Goal: Information Seeking & Learning: Compare options

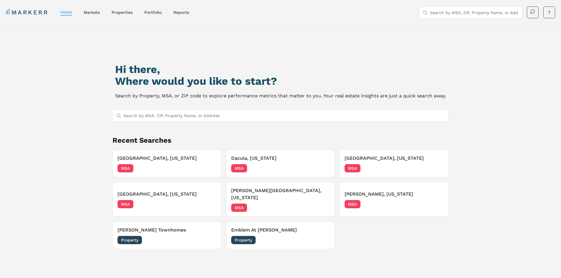
click at [445, 12] on input "Search by MSA, ZIP, Property Name, or Address" at bounding box center [474, 13] width 88 height 12
click at [130, 13] on link "properties" at bounding box center [122, 12] width 21 height 5
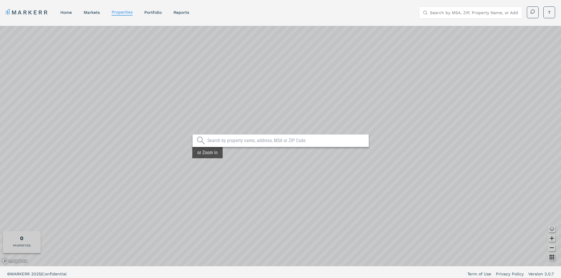
click at [212, 156] on div "or Zoom in" at bounding box center [207, 152] width 30 height 11
click at [296, 134] on div "or Zoom in" at bounding box center [280, 146] width 561 height 241
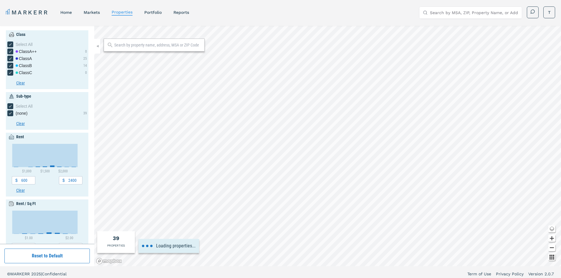
type input "500"
type input "2500"
type input "1.8"
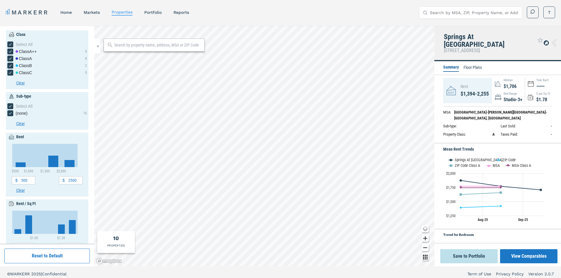
click at [555, 39] on icon at bounding box center [554, 42] width 4 height 7
click at [547, 42] on icon at bounding box center [546, 43] width 3 height 3
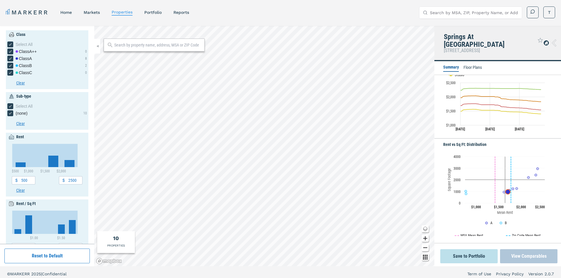
click at [526, 258] on button "View Comparables" at bounding box center [528, 257] width 57 height 14
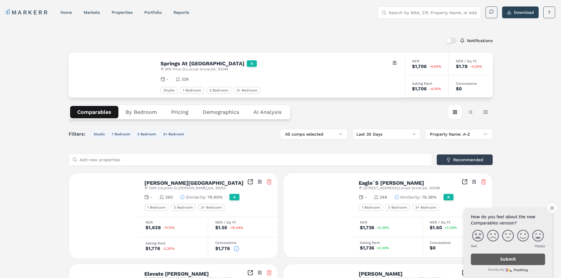
click at [556, 209] on button "Close survey" at bounding box center [552, 208] width 12 height 12
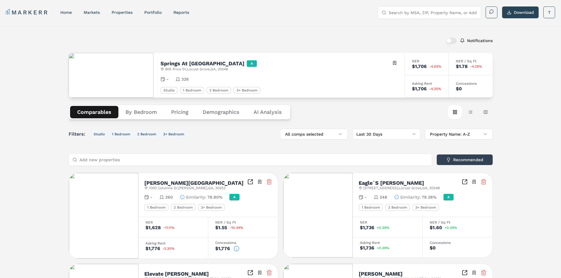
click at [138, 110] on button "By Bedroom" at bounding box center [141, 112] width 46 height 12
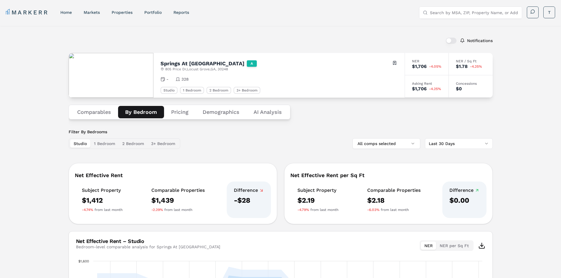
click at [178, 113] on button "Pricing" at bounding box center [180, 112] width 32 height 12
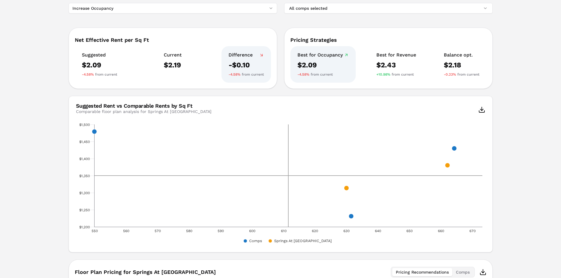
scroll to position [59, 0]
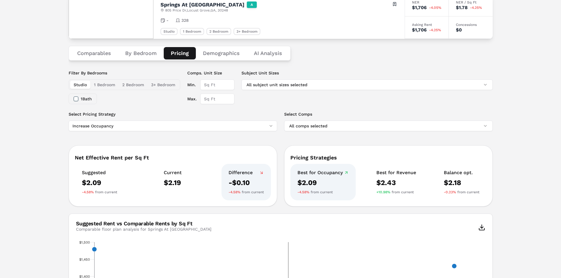
click at [107, 85] on button "1 Bedroom" at bounding box center [104, 85] width 28 height 8
click at [130, 84] on button "2 Bedroom" at bounding box center [133, 85] width 29 height 8
click at [160, 87] on button "3+ Bedroom" at bounding box center [163, 85] width 31 height 8
click at [80, 85] on button "Studio" at bounding box center [80, 85] width 20 height 8
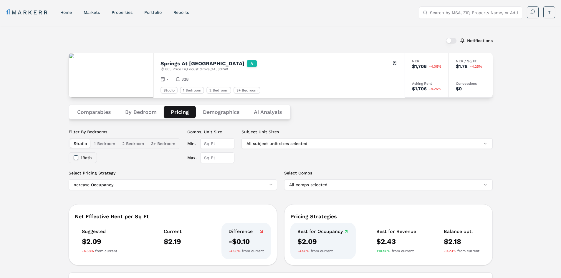
click at [226, 114] on button "Demographics" at bounding box center [221, 112] width 51 height 12
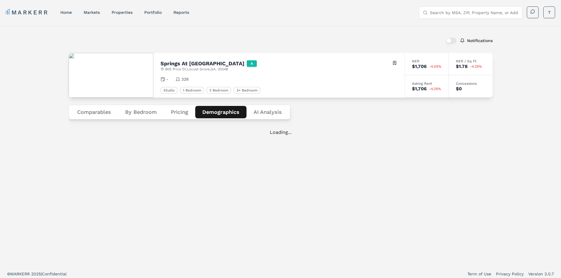
click at [89, 112] on button "Comparables" at bounding box center [94, 112] width 48 height 12
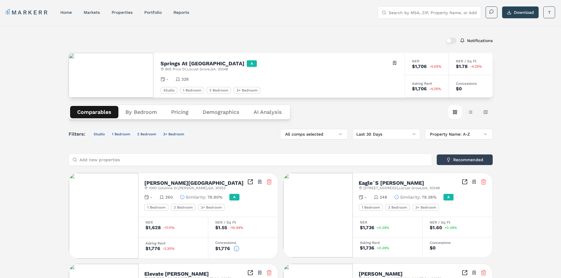
click at [210, 64] on h2 "Springs At Locust Grove" at bounding box center [203, 63] width 84 height 5
click at [143, 111] on button "By Bedroom" at bounding box center [141, 112] width 46 height 12
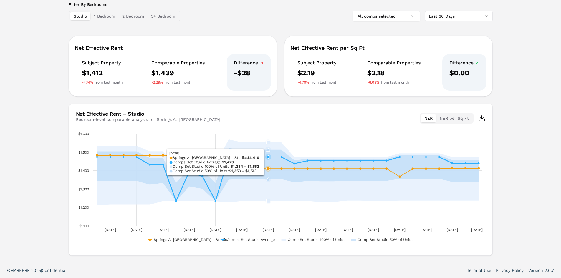
scroll to position [98, 0]
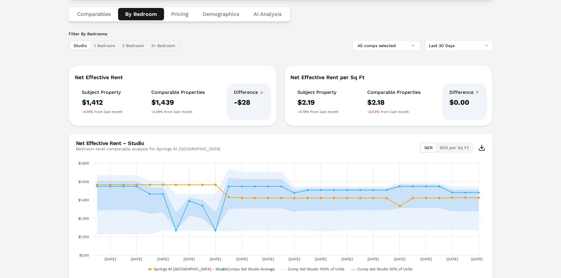
click at [102, 46] on button "1 Bedroom" at bounding box center [104, 46] width 28 height 8
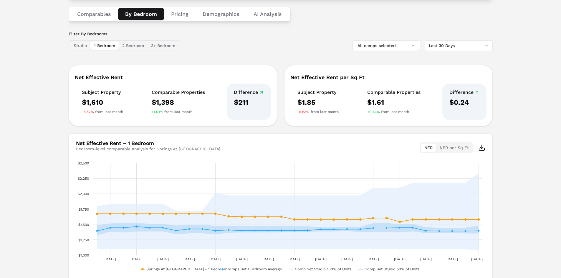
click at [173, 13] on button "Pricing" at bounding box center [180, 14] width 32 height 12
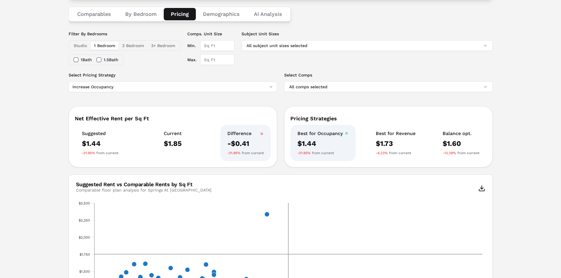
click at [103, 46] on button "1 Bedroom" at bounding box center [104, 46] width 28 height 8
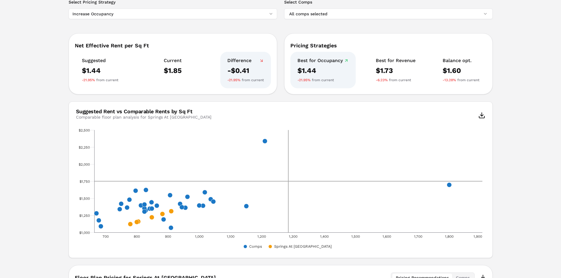
scroll to position [142, 0]
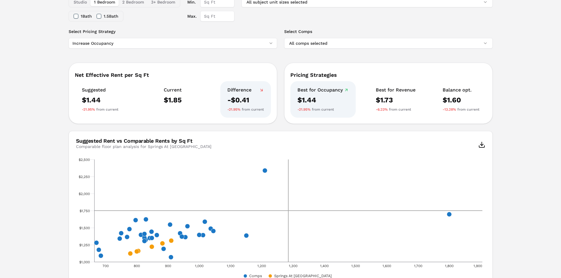
click at [115, 46] on html "MARKERR home markets properties Portfolio reports Search by MSA, ZIP, Property …" at bounding box center [280, 171] width 561 height 627
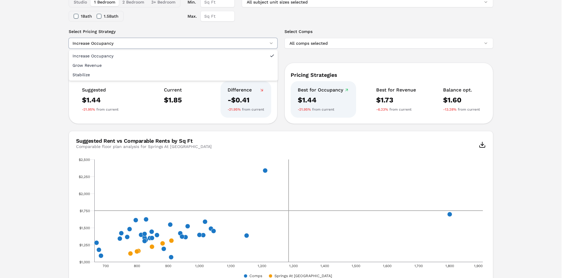
click at [115, 46] on html "MARKERR home markets properties Portfolio reports Search by MSA, ZIP, Property …" at bounding box center [283, 171] width 566 height 627
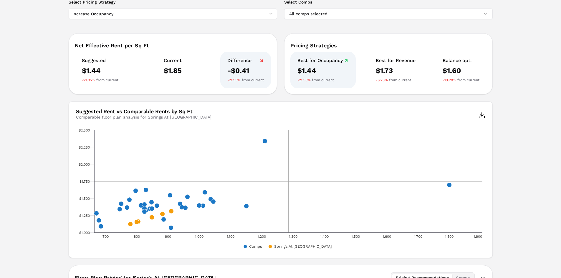
scroll to position [83, 0]
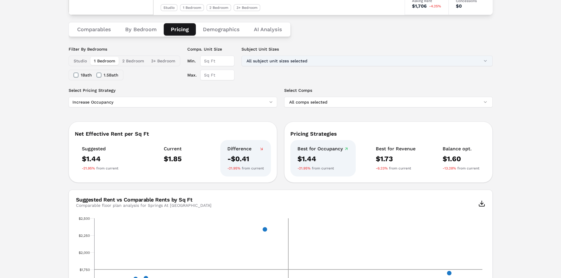
click at [255, 62] on button "All subject unit sizes selected" at bounding box center [367, 61] width 251 height 11
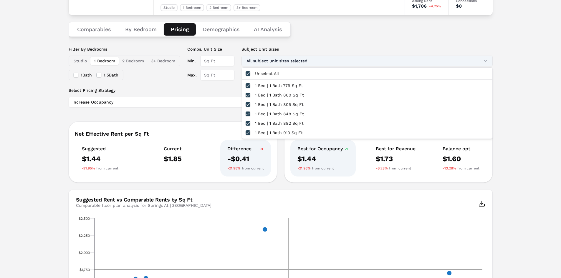
click at [255, 62] on button "All subject unit sizes selected" at bounding box center [367, 61] width 251 height 11
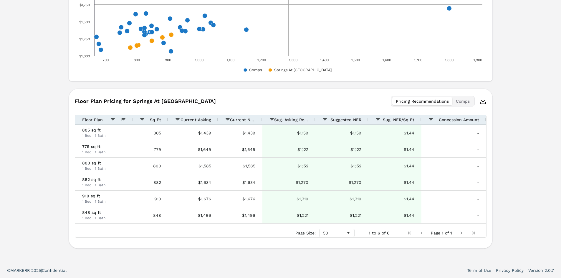
scroll to position [0, 0]
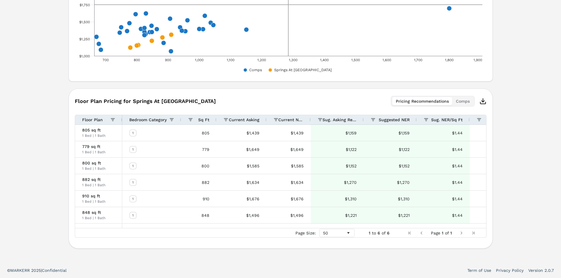
click at [483, 102] on polyline "button" at bounding box center [483, 101] width 3 height 1
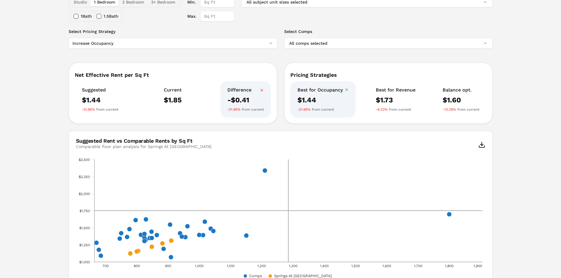
scroll to position [53, 0]
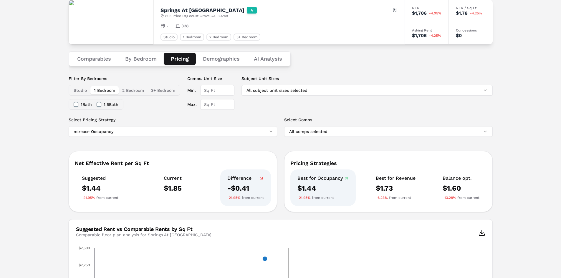
click at [135, 91] on button "2 Bedroom" at bounding box center [133, 90] width 29 height 8
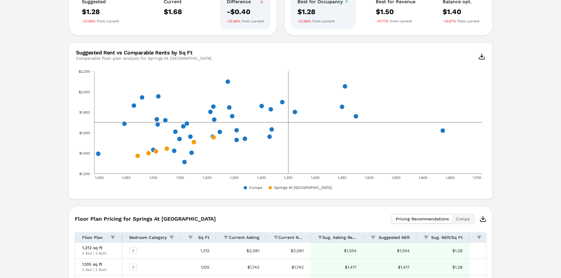
scroll to position [348, 0]
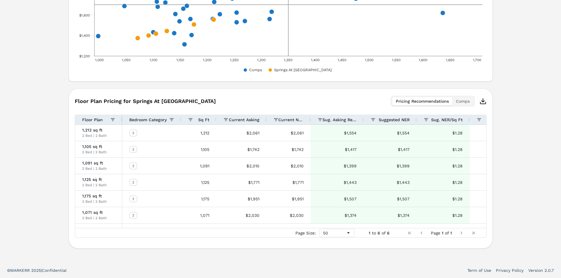
click at [483, 101] on icon "button" at bounding box center [483, 101] width 7 height 7
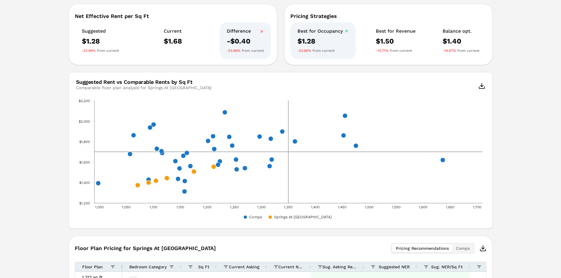
scroll to position [112, 0]
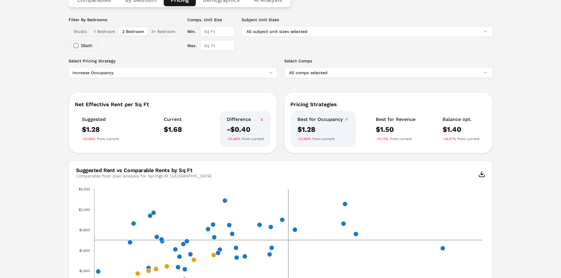
click at [161, 29] on button "3+ Bedroom" at bounding box center [163, 31] width 31 height 8
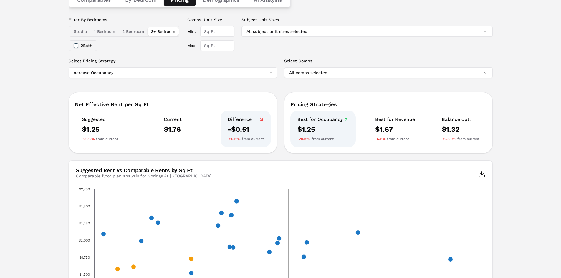
scroll to position [299, 0]
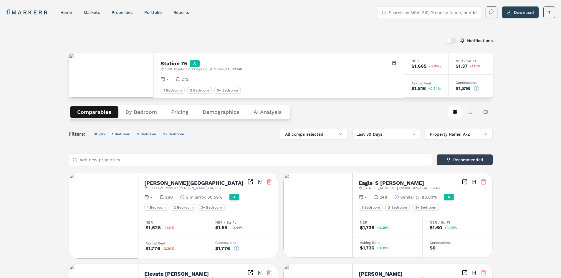
click at [179, 64] on h2 "Station 75" at bounding box center [174, 63] width 27 height 5
click at [304, 77] on div "- 272" at bounding box center [279, 79] width 237 height 6
click at [134, 111] on button "By Bedroom" at bounding box center [141, 112] width 46 height 12
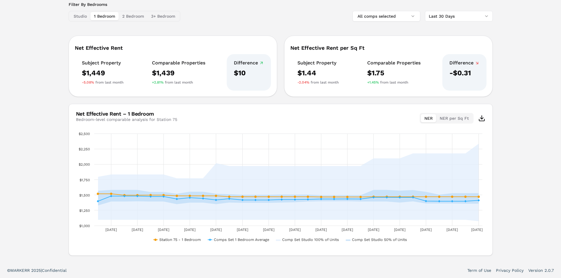
scroll to position [98, 0]
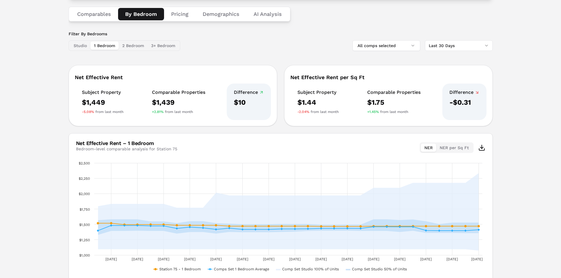
click at [182, 16] on button "Pricing" at bounding box center [180, 14] width 32 height 12
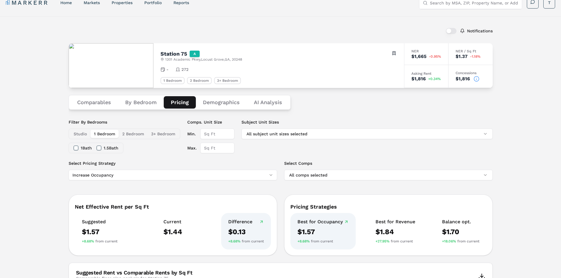
scroll to position [0, 0]
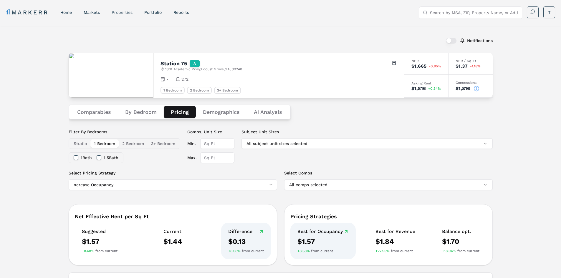
click at [125, 14] on link "properties" at bounding box center [122, 12] width 21 height 5
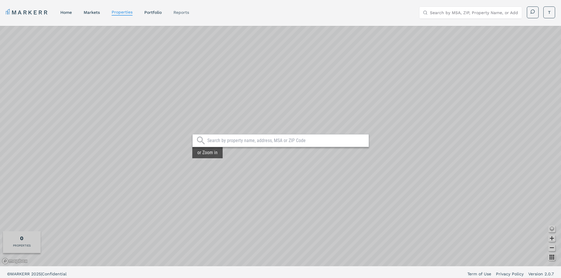
click at [185, 12] on link "reports" at bounding box center [182, 12] width 16 height 5
select select "-release_date"
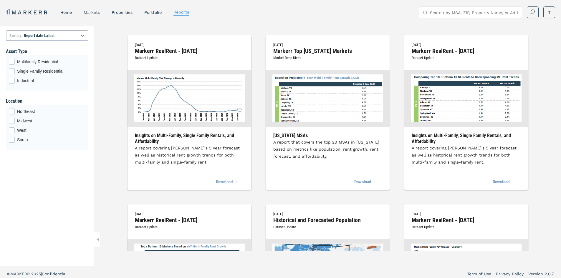
click at [99, 12] on link "markets" at bounding box center [92, 12] width 16 height 5
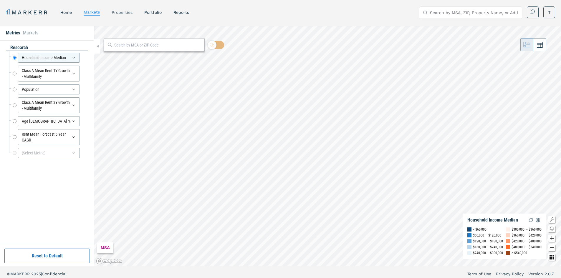
click at [125, 14] on link "properties" at bounding box center [122, 12] width 21 height 5
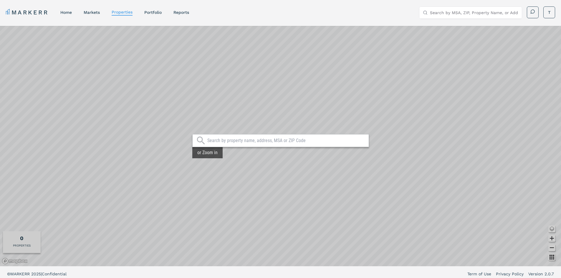
click at [228, 143] on input "text" at bounding box center [286, 141] width 159 height 6
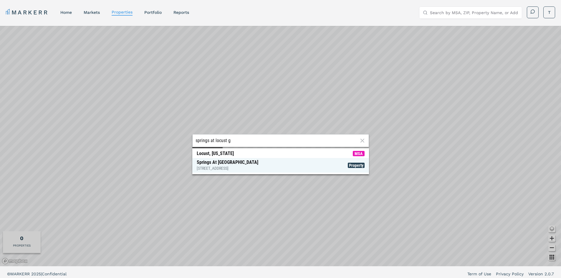
type input "springs at locust g"
click at [231, 164] on div "Springs At Locust Grove 805 Price Dr, Locust Grove" at bounding box center [228, 166] width 62 height 12
